Goal: Navigation & Orientation: Find specific page/section

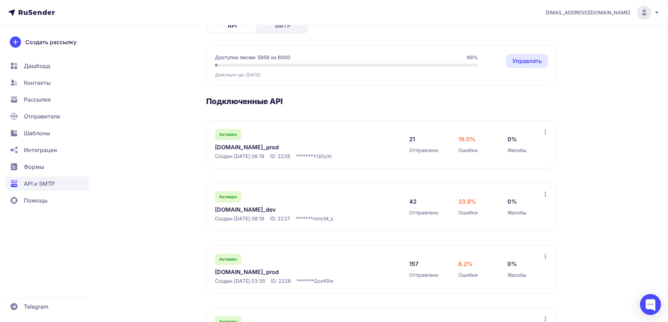
scroll to position [29, 0]
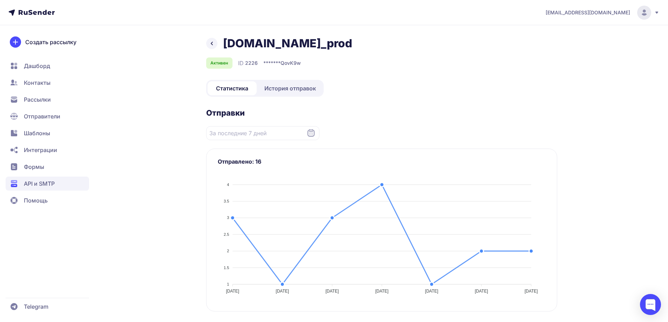
click at [293, 88] on span "История отправок" at bounding box center [290, 88] width 52 height 8
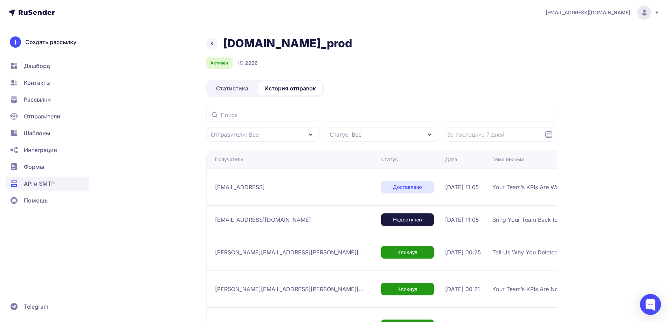
click at [647, 15] on circle at bounding box center [644, 13] width 14 height 14
click at [579, 36] on link "Аккаунт" at bounding box center [597, 34] width 118 height 14
